Goal: Task Accomplishment & Management: Use online tool/utility

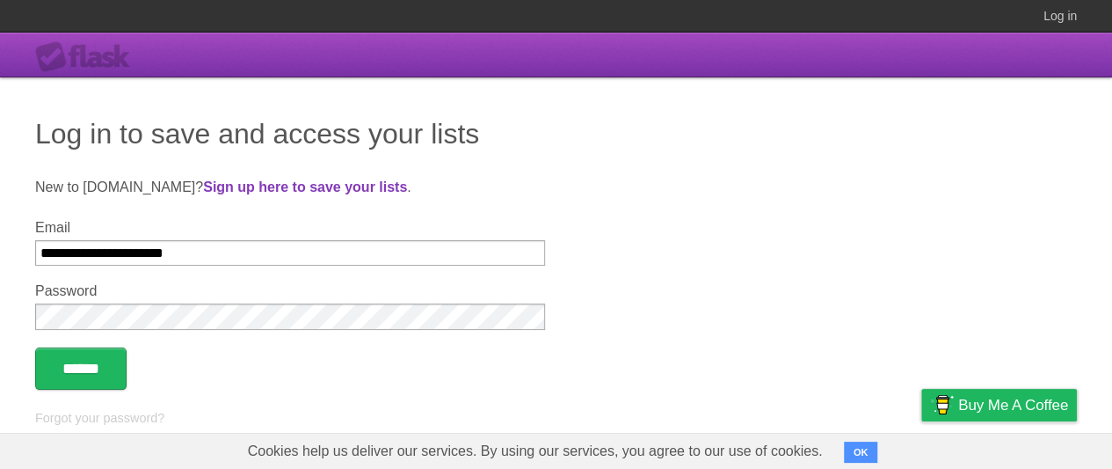
type input "**********"
click at [84, 369] on input "******" at bounding box center [80, 368] width 91 height 42
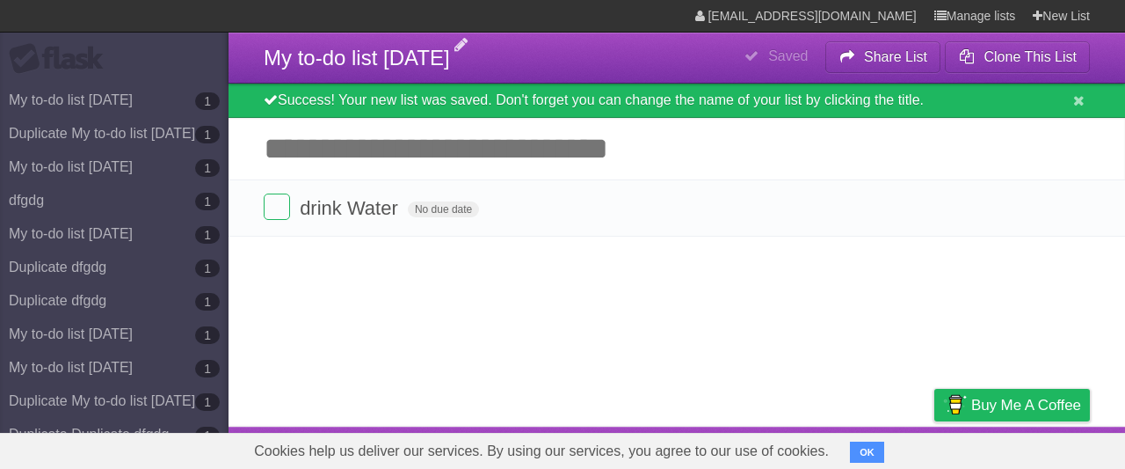
click at [375, 57] on span "My to-do list [DATE]" at bounding box center [357, 58] width 186 height 24
